Goal: Information Seeking & Learning: Check status

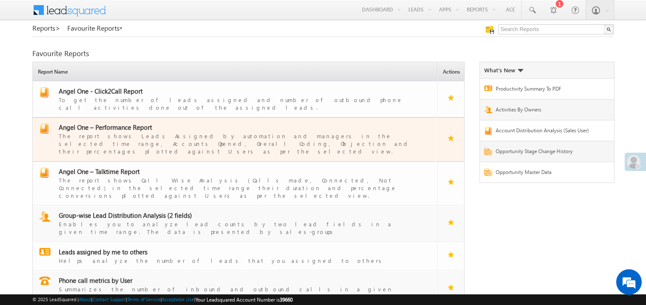
click at [126, 123] on span "Angel One – Performance Report" at bounding box center [105, 127] width 93 height 9
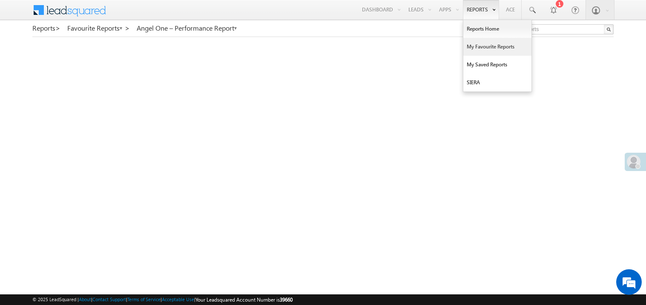
click at [480, 45] on link "My Favourite Reports" at bounding box center [497, 47] width 68 height 18
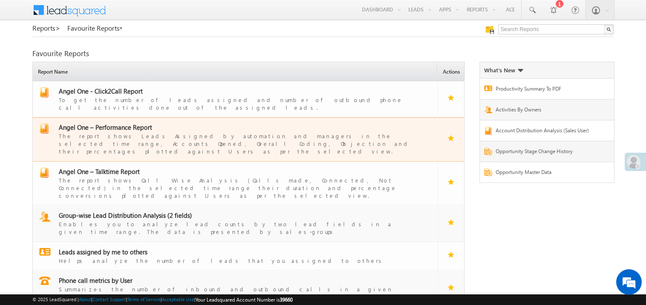
click at [120, 123] on span "Angel One – Performance Report" at bounding box center [105, 127] width 93 height 9
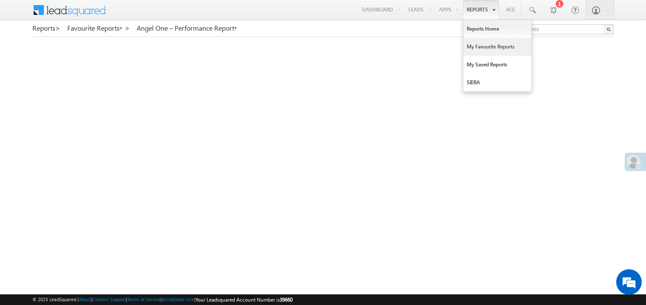
click at [471, 47] on link "My Favourite Reports" at bounding box center [497, 47] width 68 height 18
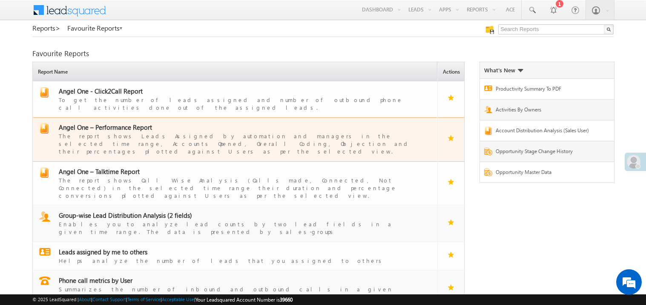
click at [123, 123] on span "Angel One – Performance Report" at bounding box center [105, 127] width 93 height 9
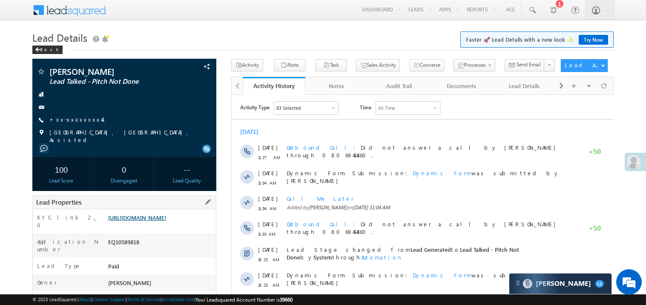
click at [163, 221] on link "[URL][DOMAIN_NAME]" at bounding box center [137, 217] width 58 height 7
